Goal: Transaction & Acquisition: Purchase product/service

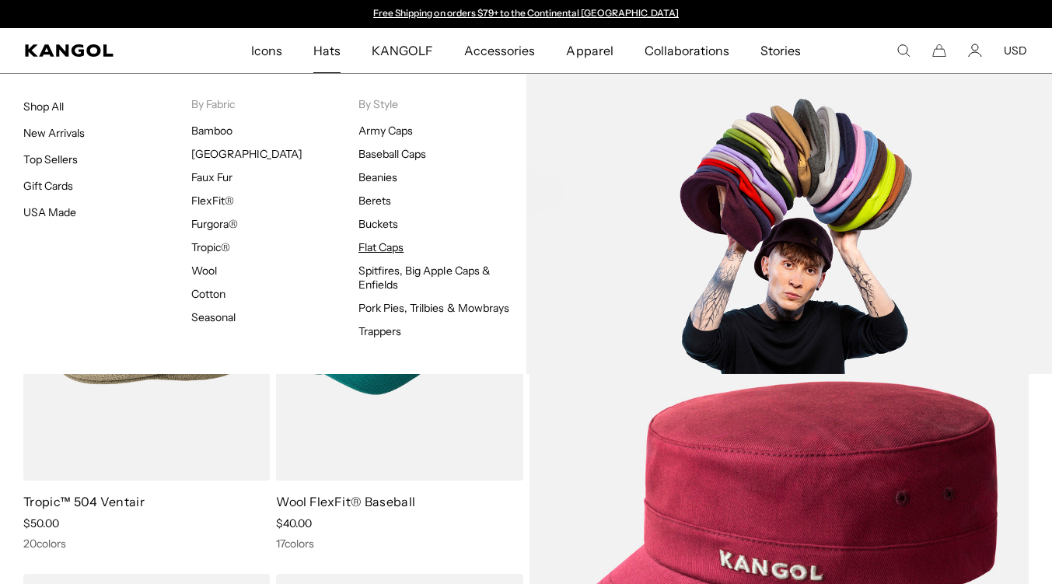
click at [363, 249] on link "Flat Caps" at bounding box center [380, 247] width 45 height 14
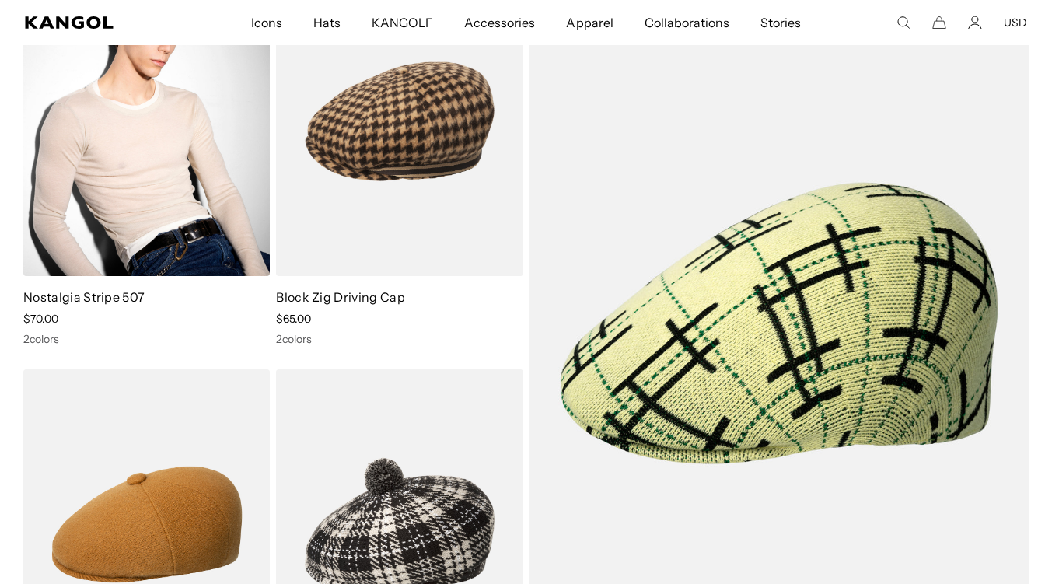
scroll to position [0, 320]
drag, startPoint x: 107, startPoint y: 296, endPoint x: 168, endPoint y: 311, distance: 62.4
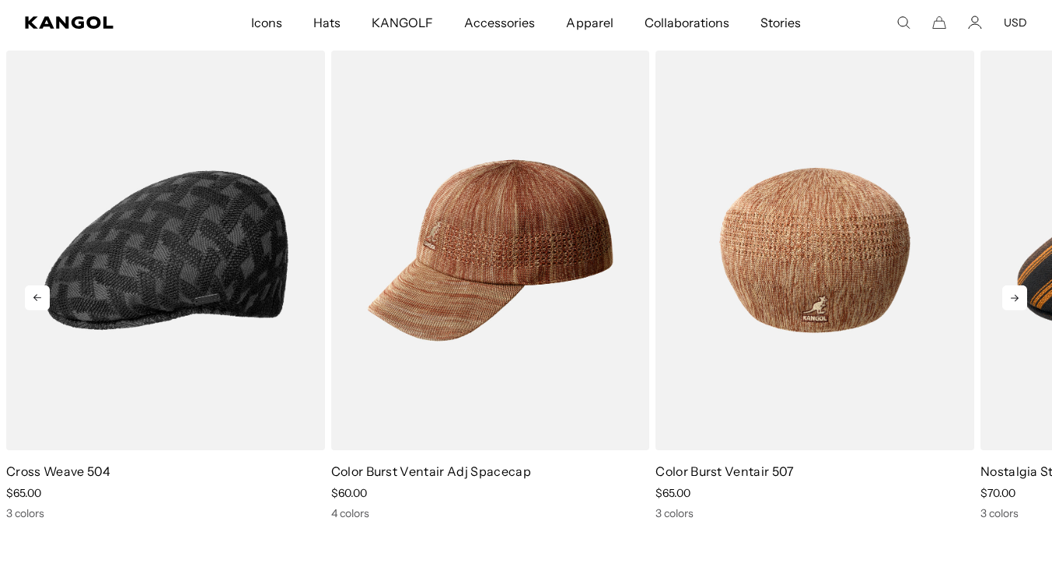
scroll to position [6895, 0]
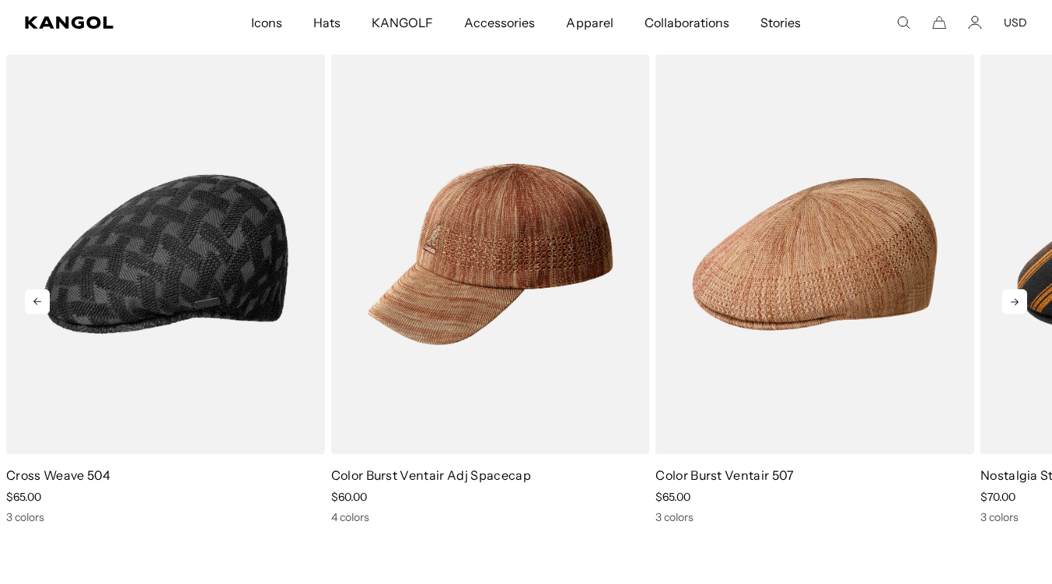
click at [1003, 291] on icon at bounding box center [1014, 301] width 25 height 25
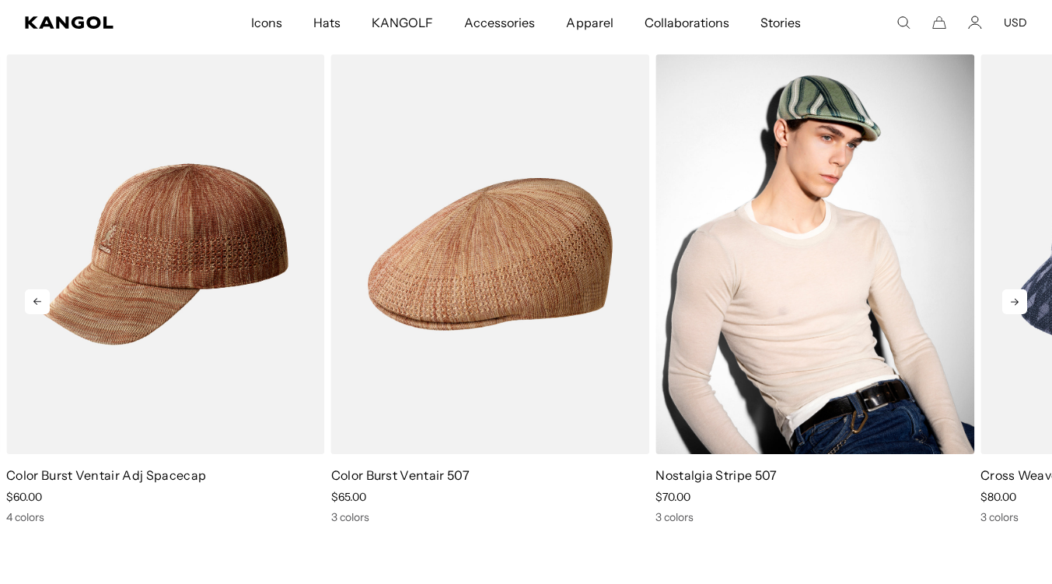
scroll to position [0, 320]
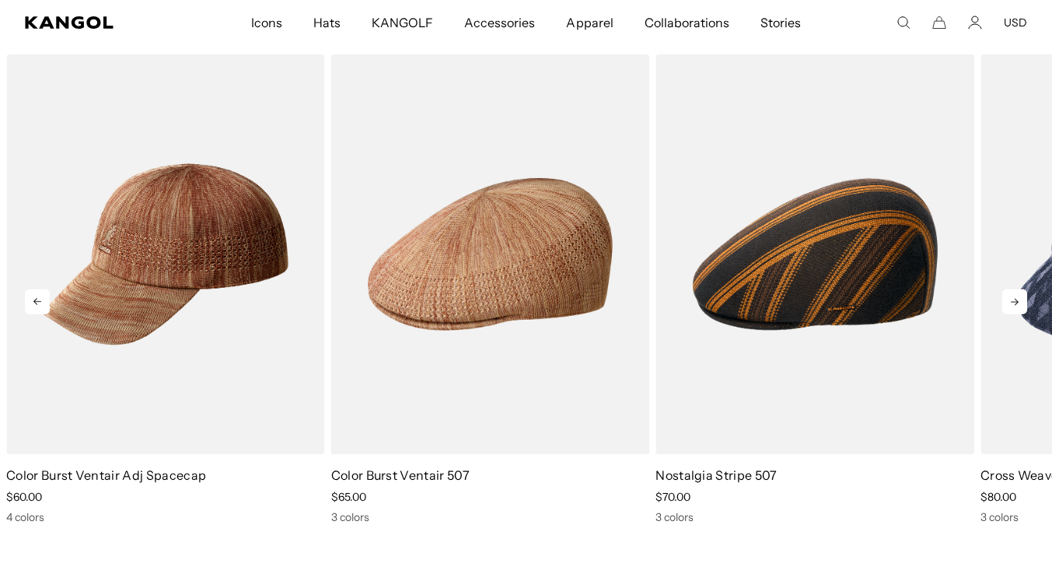
click at [1010, 289] on icon at bounding box center [1014, 301] width 25 height 25
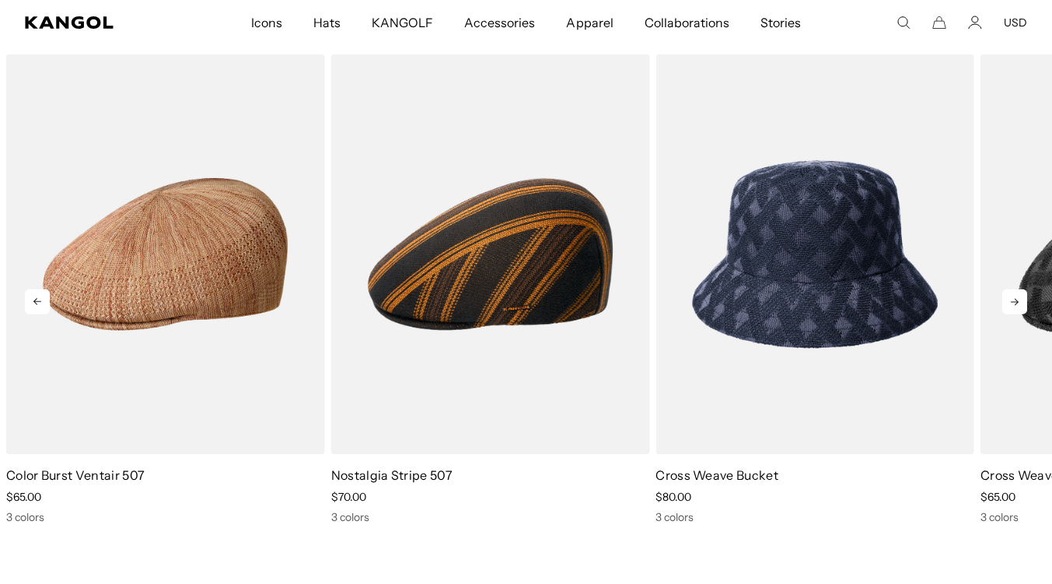
click at [1015, 298] on icon at bounding box center [1014, 301] width 8 height 7
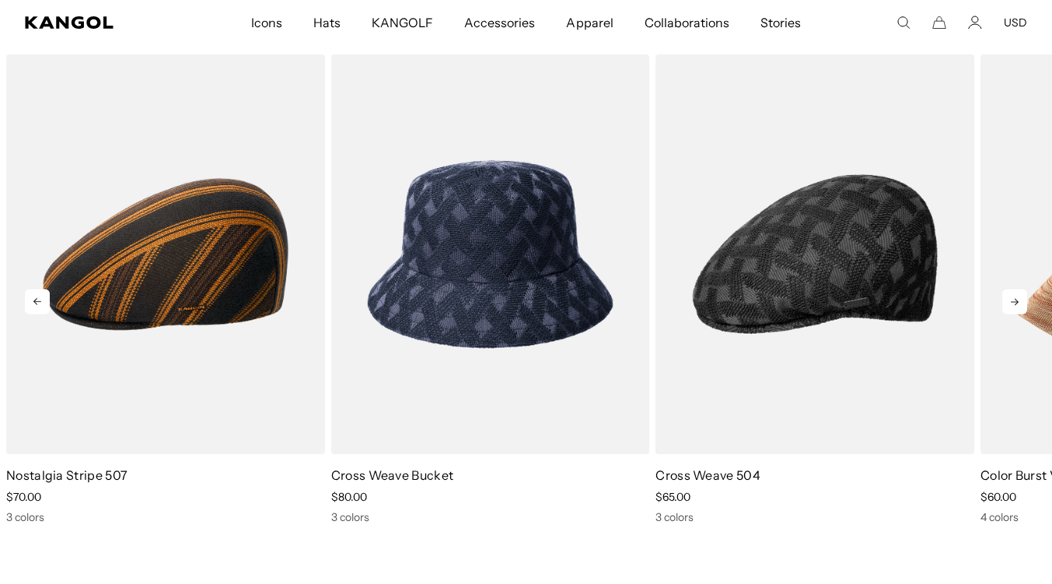
click at [1004, 289] on icon at bounding box center [1014, 301] width 25 height 25
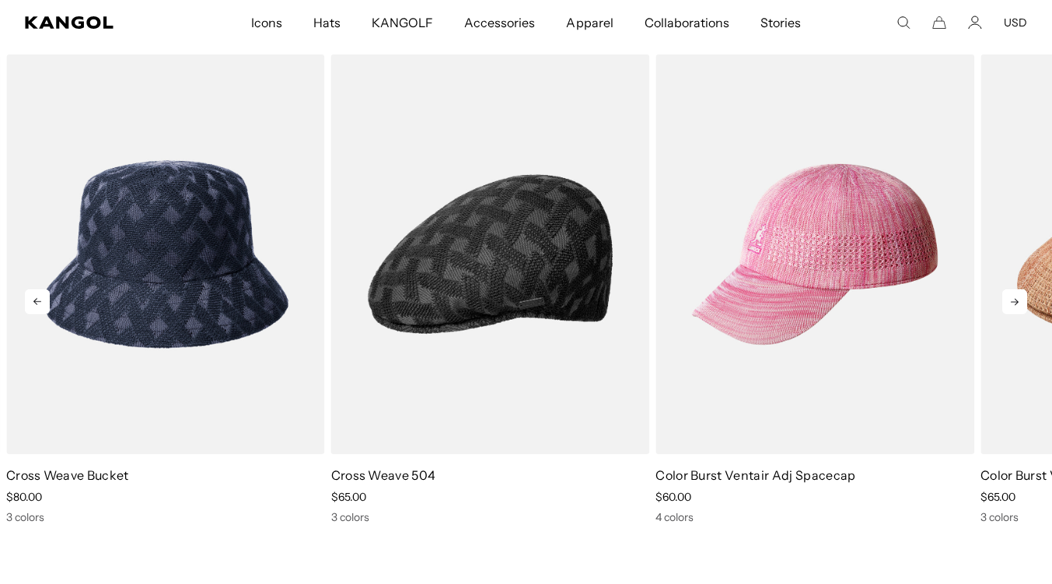
scroll to position [0, 320]
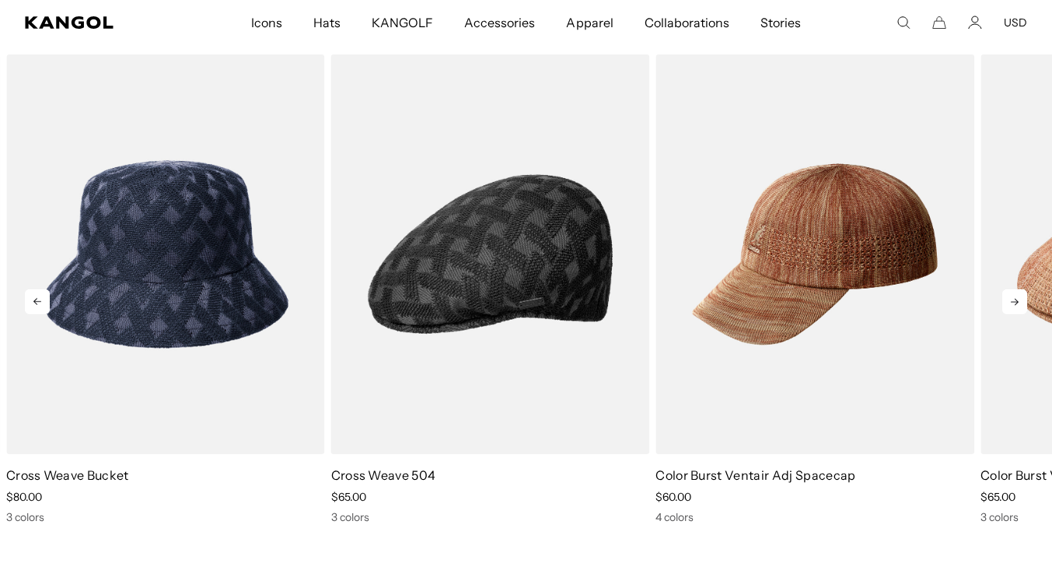
click at [1021, 289] on icon at bounding box center [1014, 301] width 25 height 25
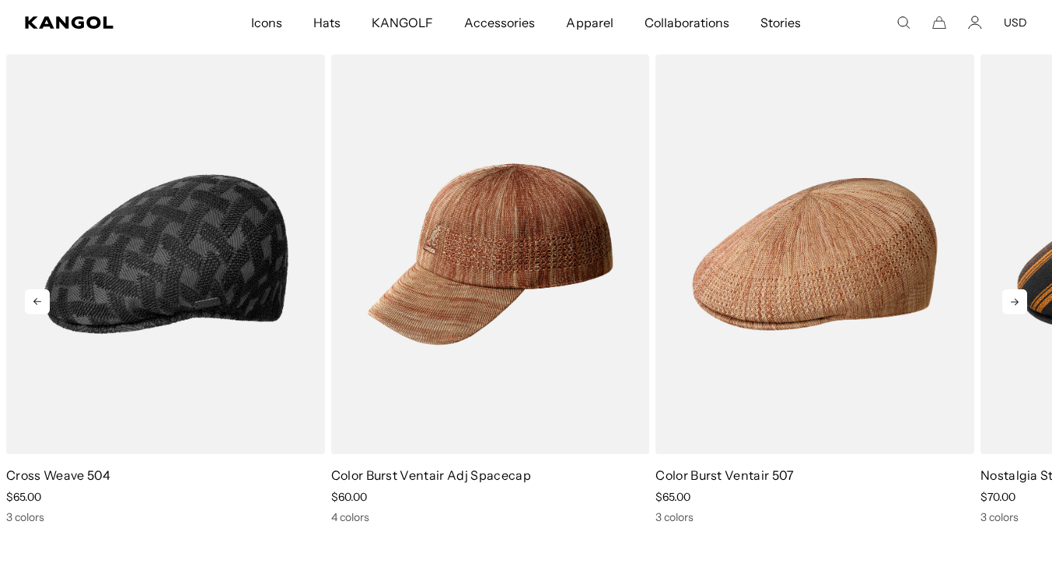
scroll to position [0, 0]
click at [1014, 298] on icon at bounding box center [1014, 301] width 8 height 7
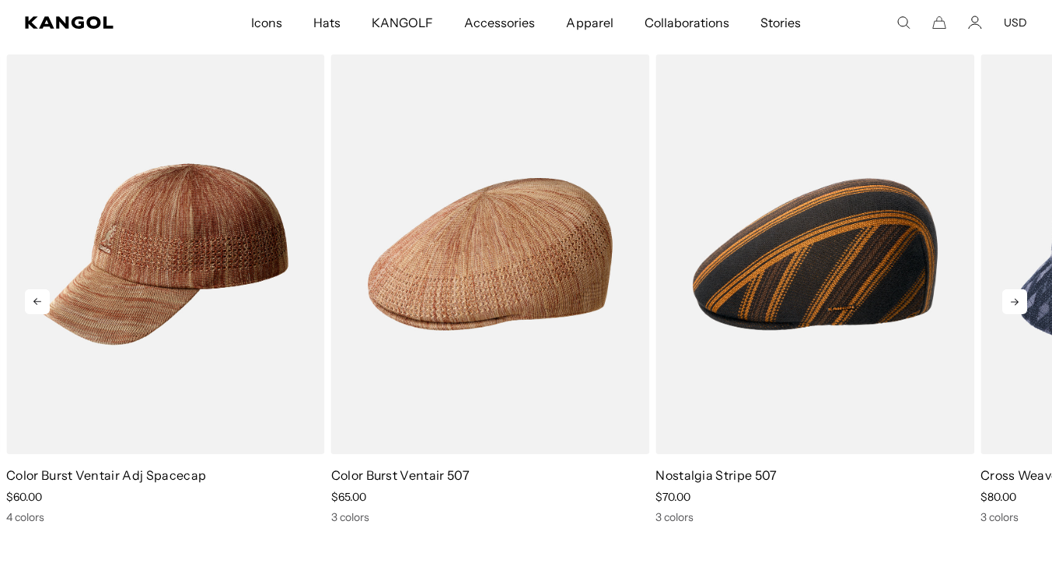
scroll to position [0, 320]
click at [1014, 289] on icon at bounding box center [1014, 301] width 25 height 25
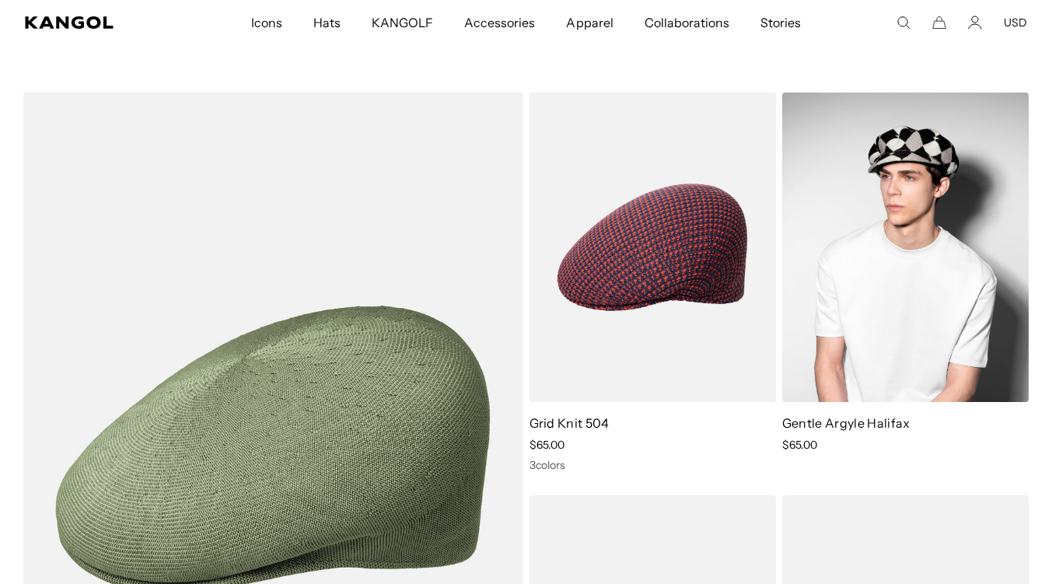
scroll to position [0, 0]
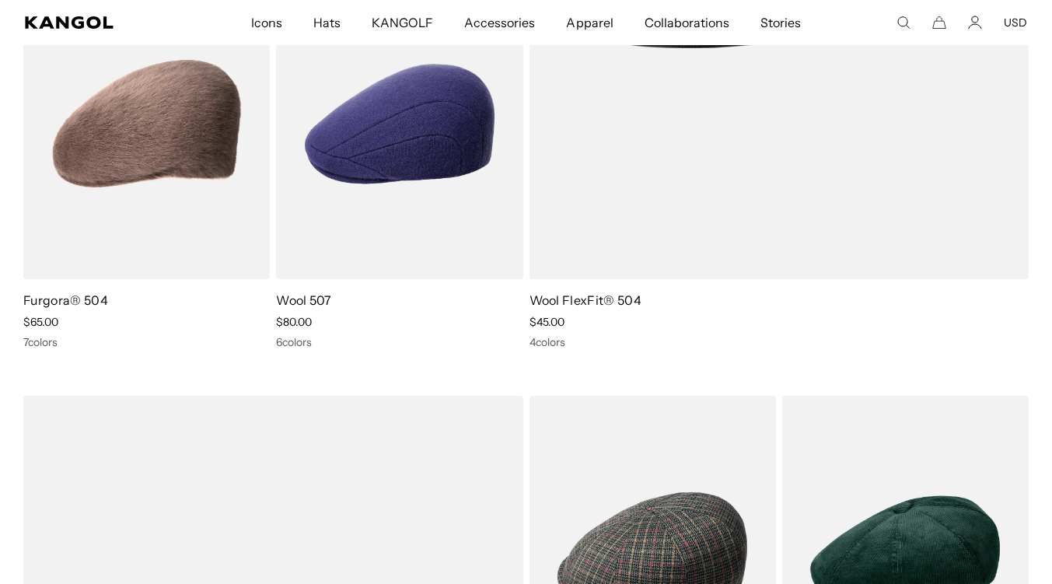
click at [905, 20] on icon "Search here" at bounding box center [903, 23] width 14 height 14
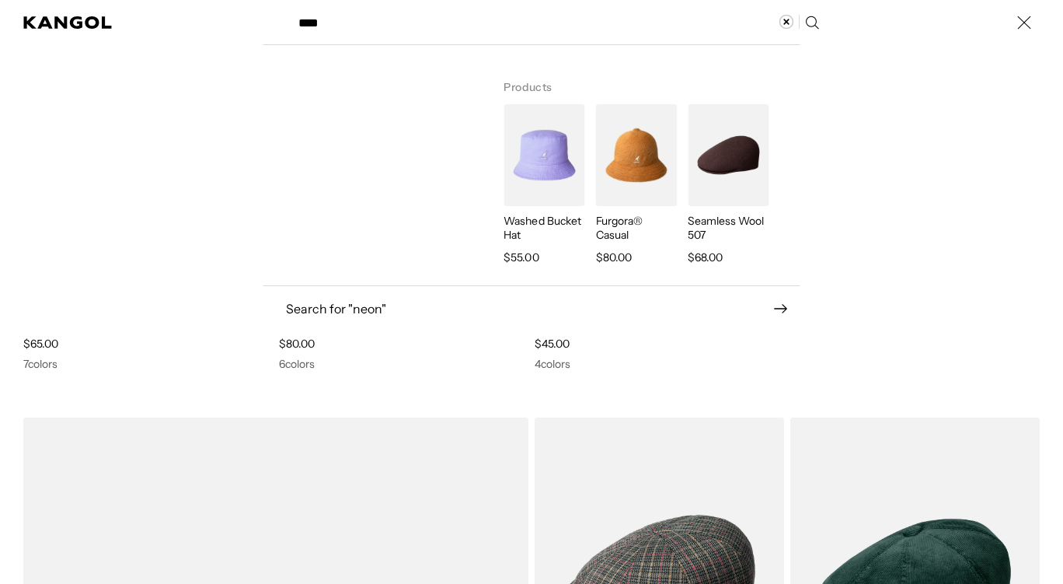
type input "****"
click at [804, 16] on icon "Search here" at bounding box center [811, 22] width 15 height 15
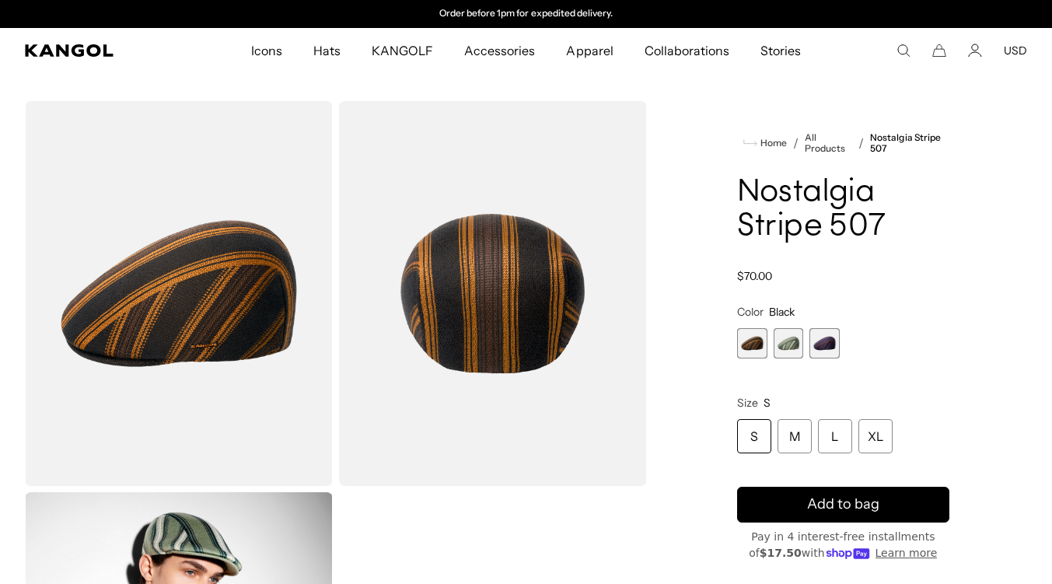
click at [789, 334] on span "2 of 3" at bounding box center [788, 343] width 30 height 30
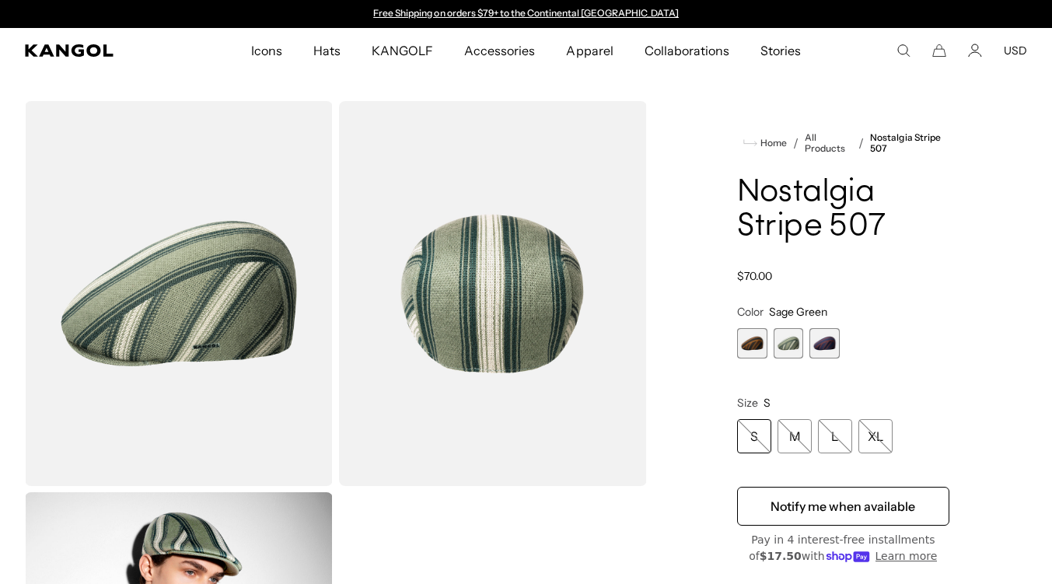
click at [829, 340] on span "3 of 3" at bounding box center [824, 343] width 30 height 30
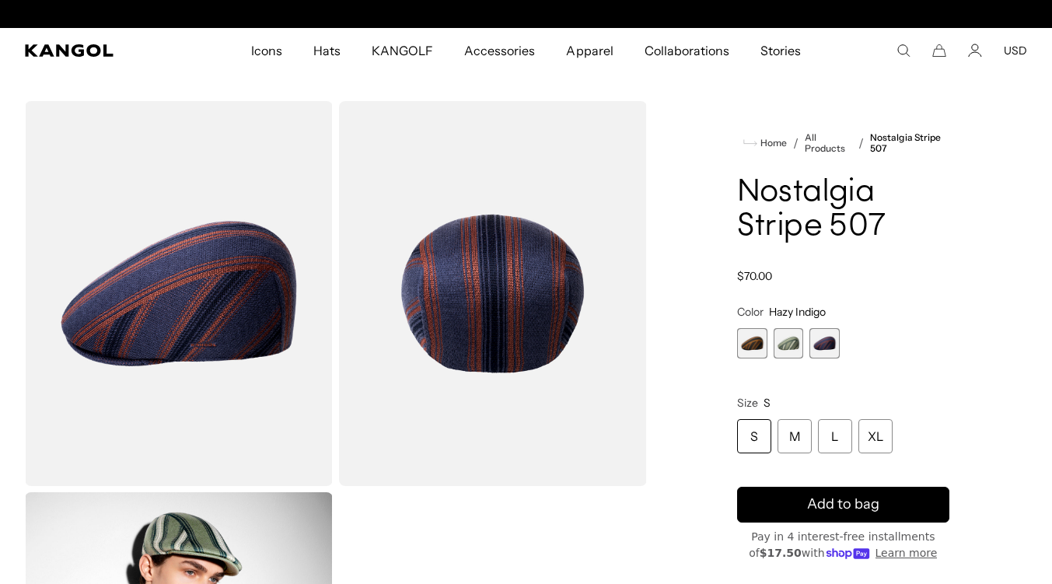
scroll to position [0, 320]
click at [757, 336] on span "1 of 3" at bounding box center [752, 343] width 30 height 30
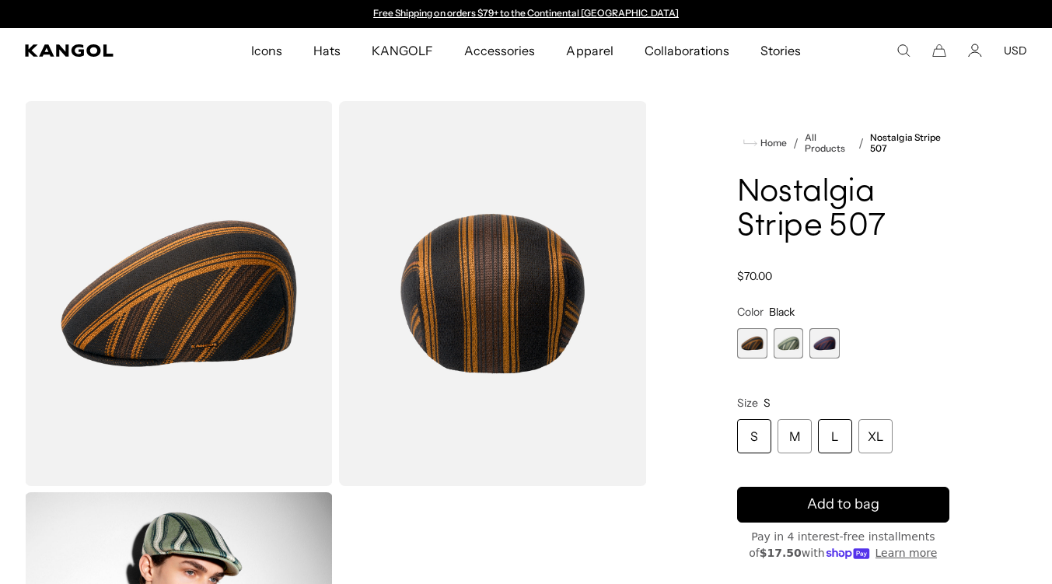
click at [833, 444] on div "L" at bounding box center [835, 436] width 34 height 34
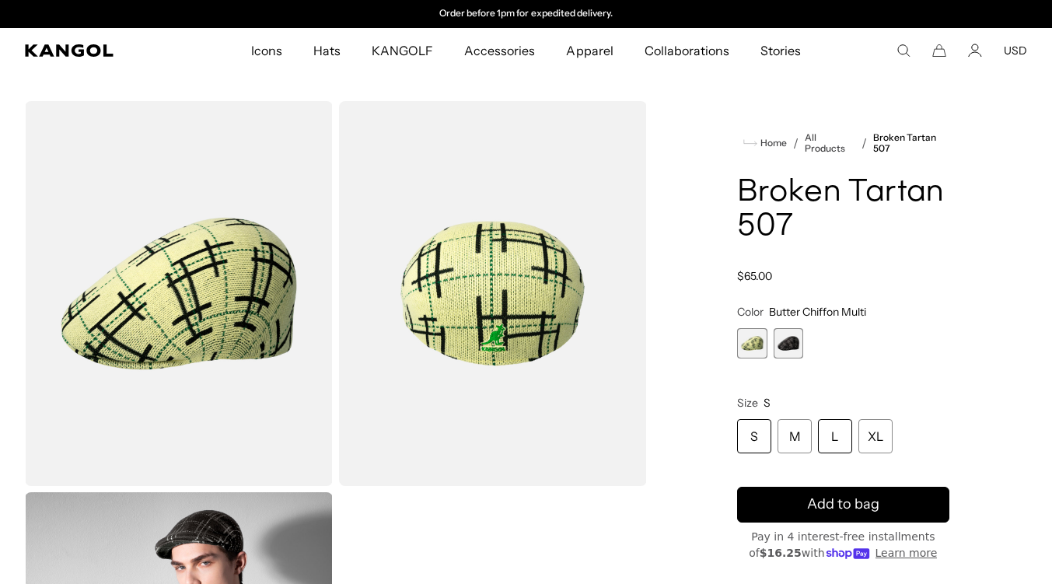
click at [836, 439] on div "L" at bounding box center [835, 436] width 34 height 34
